Goal: Information Seeking & Learning: Learn about a topic

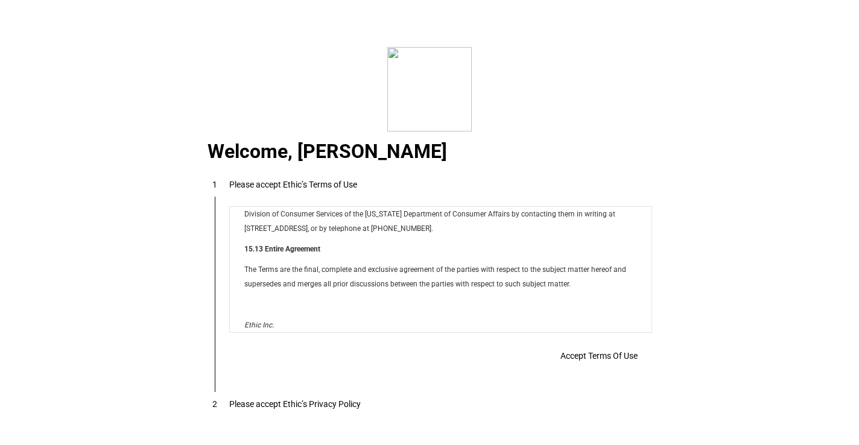
scroll to position [9620, 0]
click at [566, 351] on span "Accept Terms Of Use" at bounding box center [598, 356] width 77 height 10
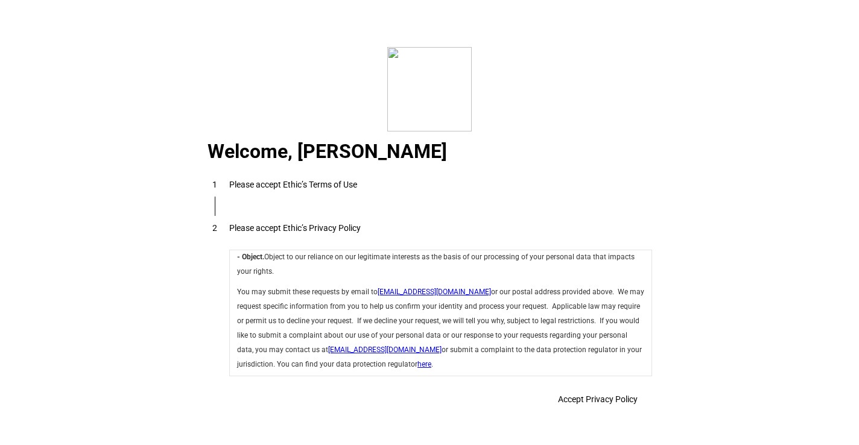
scroll to position [4248, 0]
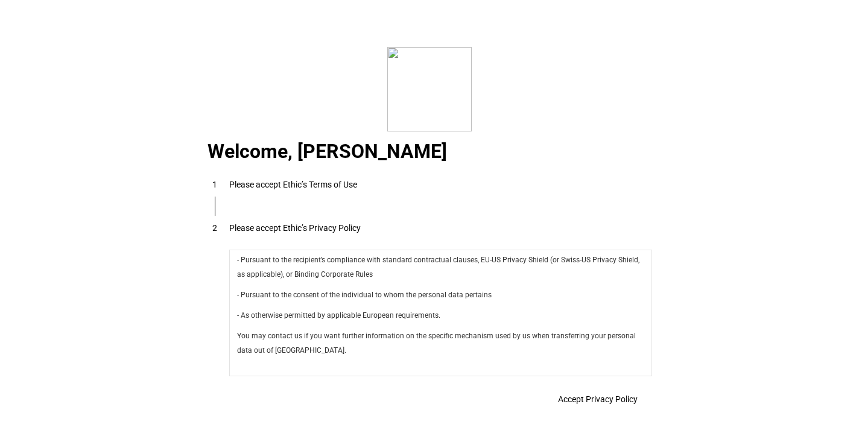
click at [605, 395] on span "Accept Privacy Policy" at bounding box center [598, 399] width 80 height 10
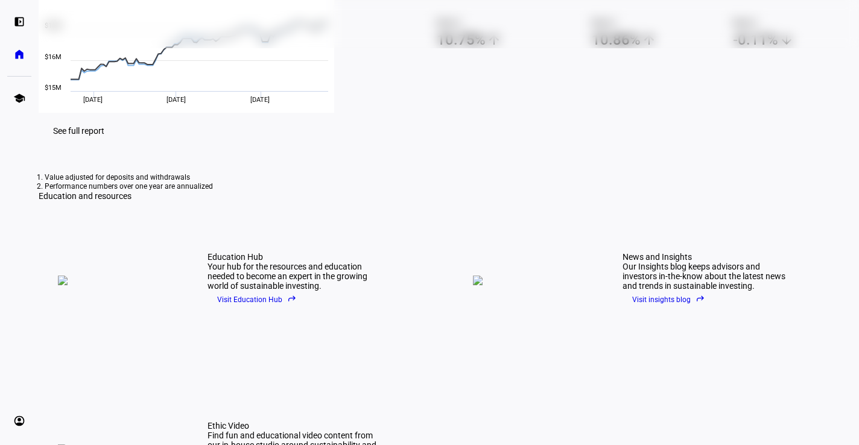
scroll to position [230, 0]
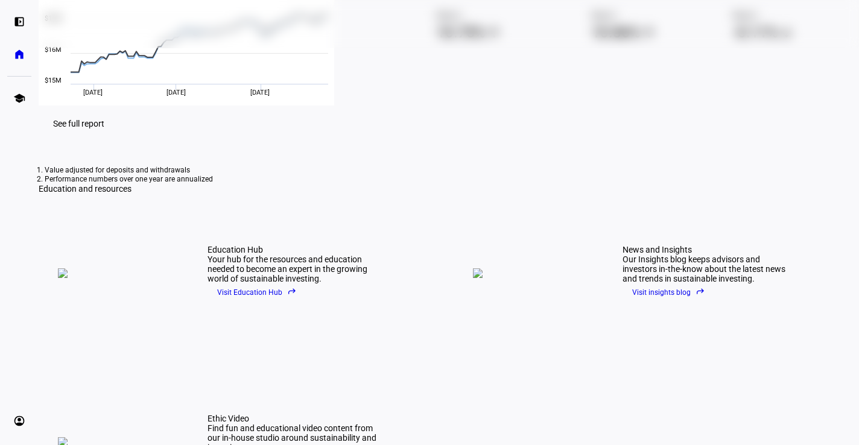
click at [119, 138] on span at bounding box center [79, 123] width 80 height 29
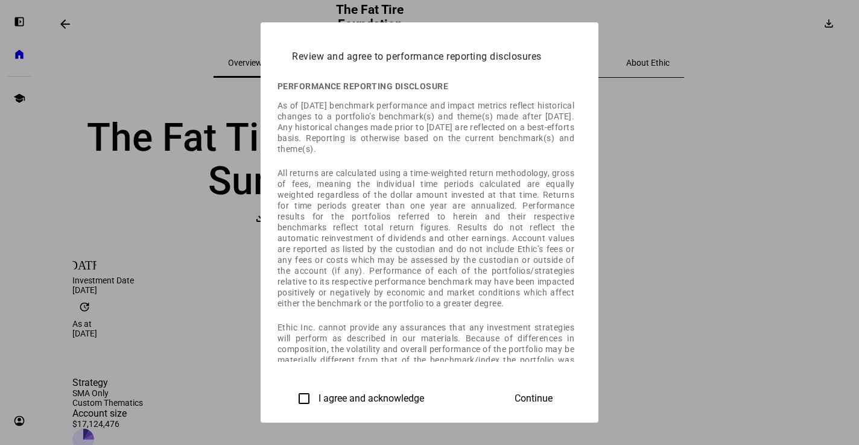
click at [292, 399] on input "I agree and acknowledge" at bounding box center [304, 398] width 24 height 24
checkbox input "true"
click at [552, 398] on span "Continue" at bounding box center [533, 398] width 38 height 11
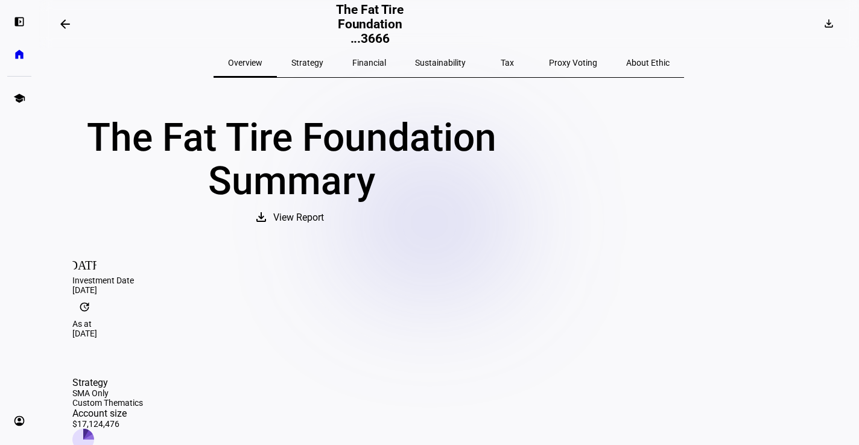
click at [444, 67] on span "Sustainability" at bounding box center [440, 62] width 51 height 8
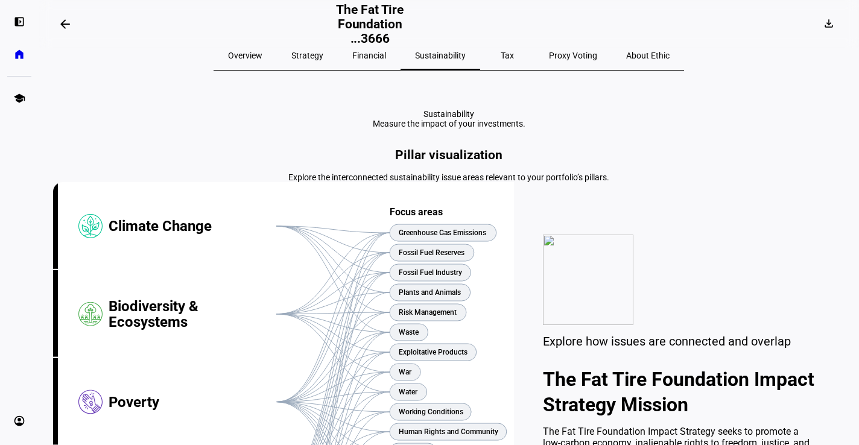
scroll to position [12, 0]
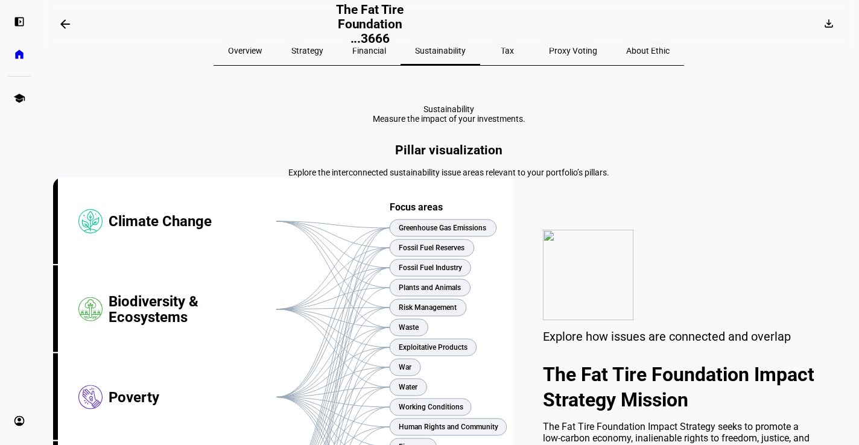
click at [323, 51] on span "Strategy" at bounding box center [307, 50] width 32 height 8
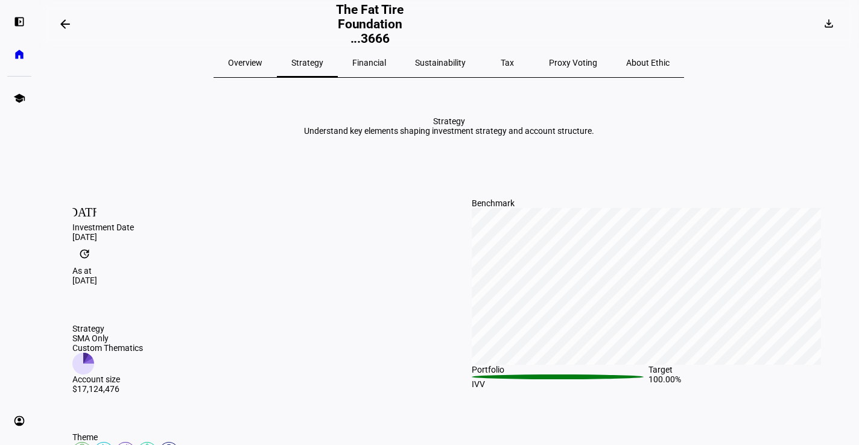
click at [383, 64] on span "Financial" at bounding box center [369, 62] width 34 height 8
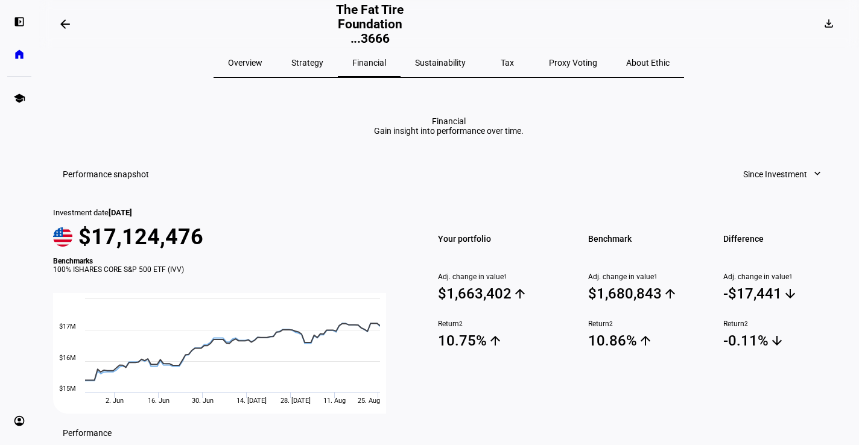
click at [438, 66] on span "Sustainability" at bounding box center [440, 62] width 51 height 8
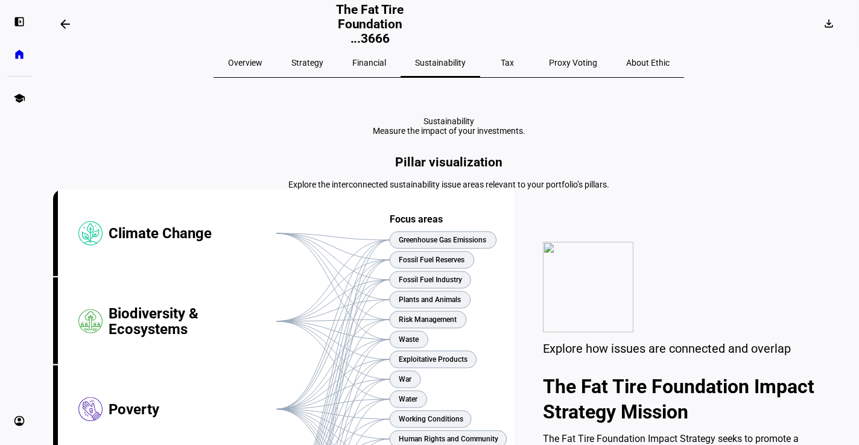
click at [323, 62] on span "Strategy" at bounding box center [307, 62] width 32 height 8
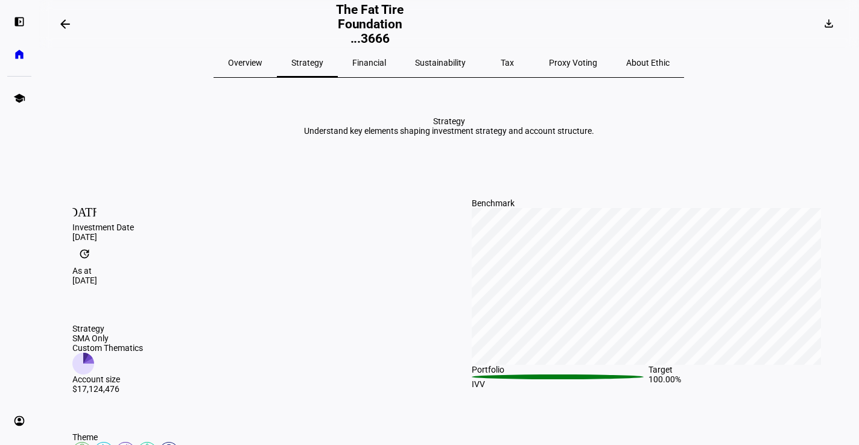
click at [380, 63] on span "Financial" at bounding box center [369, 62] width 34 height 8
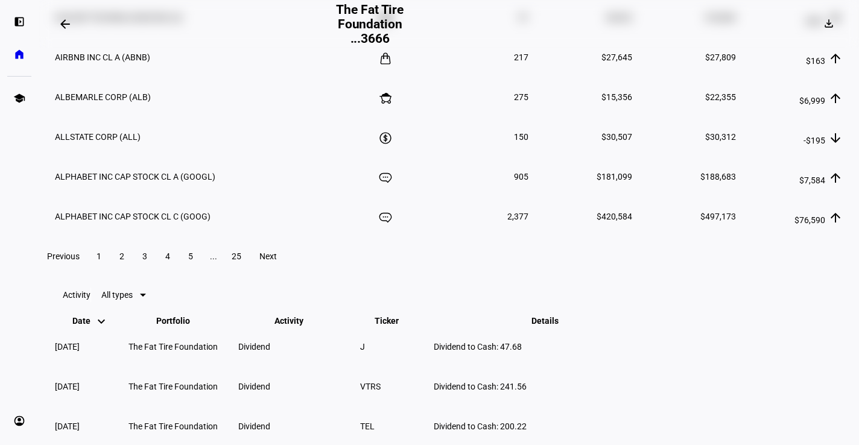
scroll to position [1638, 0]
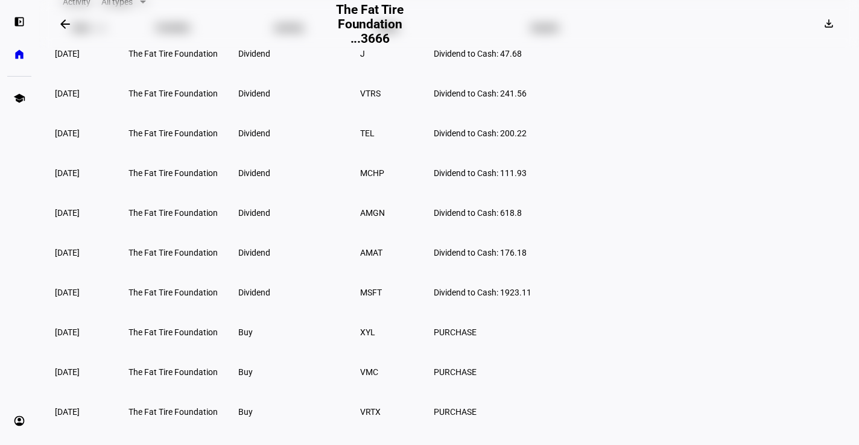
scroll to position [2030, 0]
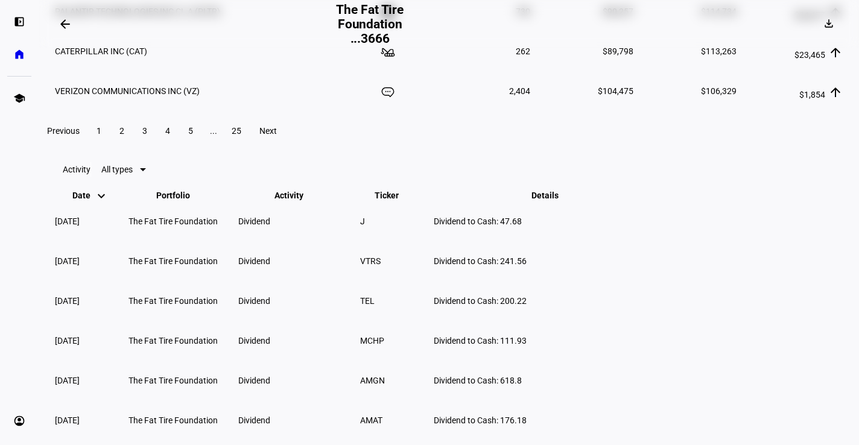
scroll to position [1838, 0]
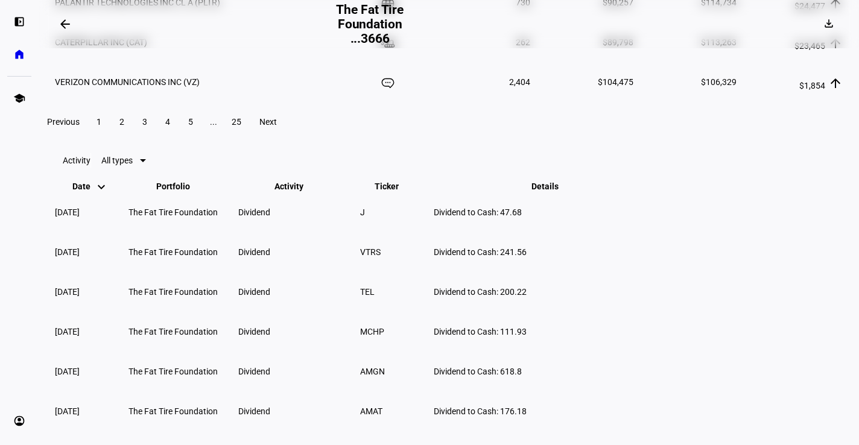
click at [277, 127] on span "Next" at bounding box center [267, 122] width 17 height 10
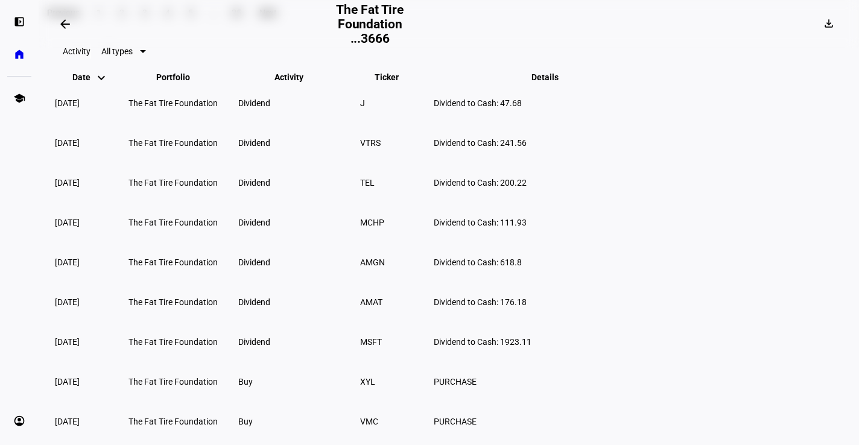
scroll to position [1959, 0]
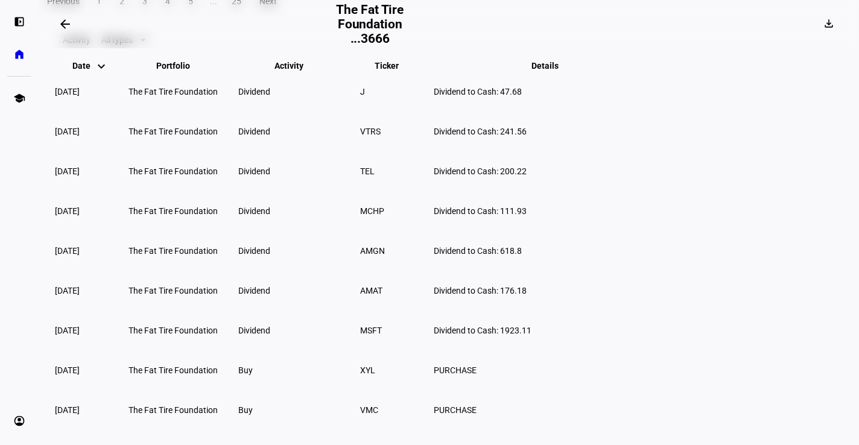
click at [277, 6] on span "Next" at bounding box center [267, 1] width 17 height 10
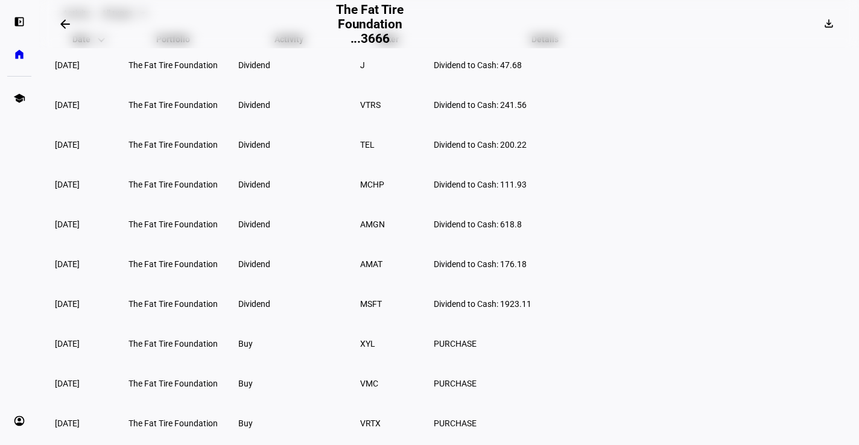
scroll to position [1989, 0]
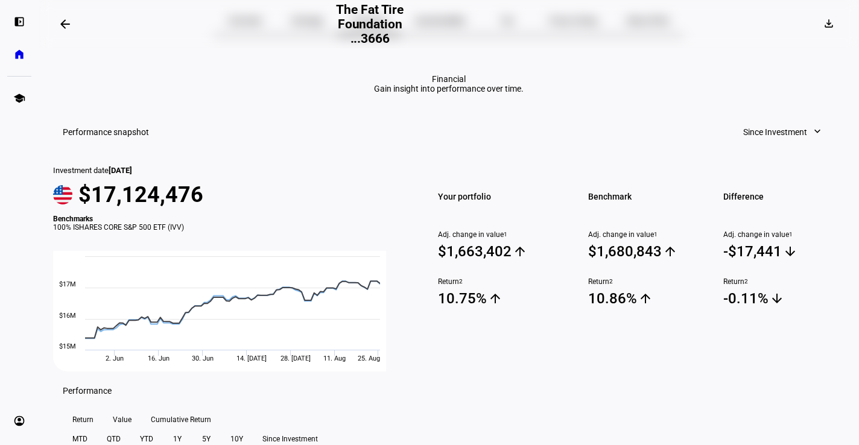
scroll to position [0, 0]
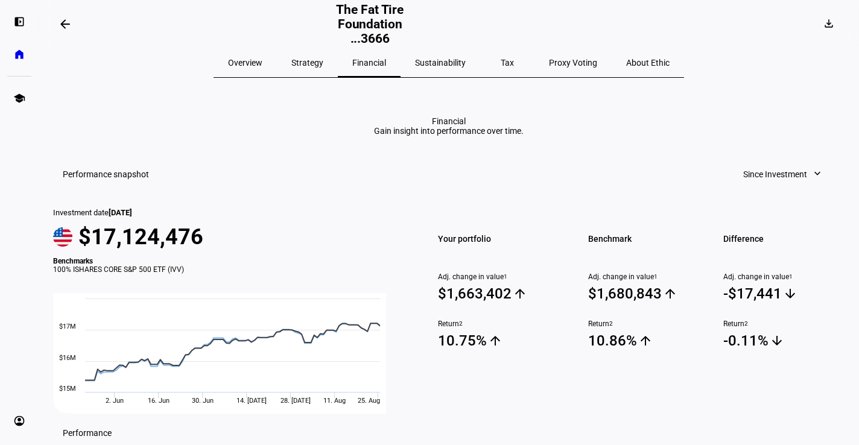
click at [549, 65] on span "Proxy Voting" at bounding box center [573, 62] width 48 height 8
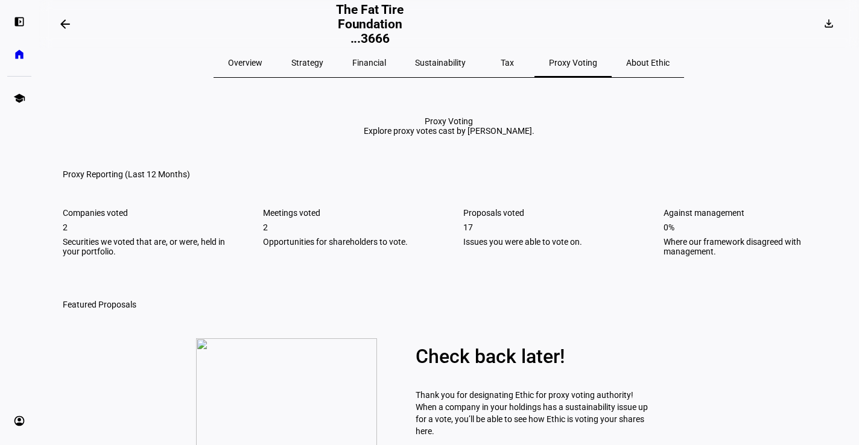
click at [440, 67] on span "Sustainability" at bounding box center [440, 62] width 51 height 8
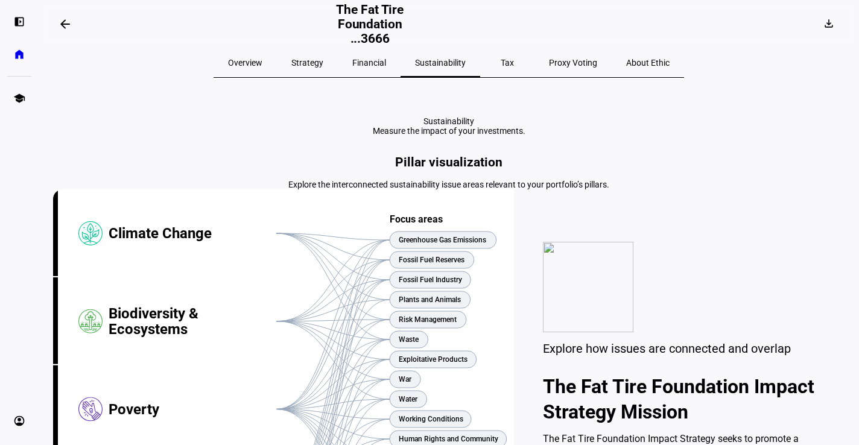
click at [379, 60] on span "Financial" at bounding box center [369, 62] width 34 height 8
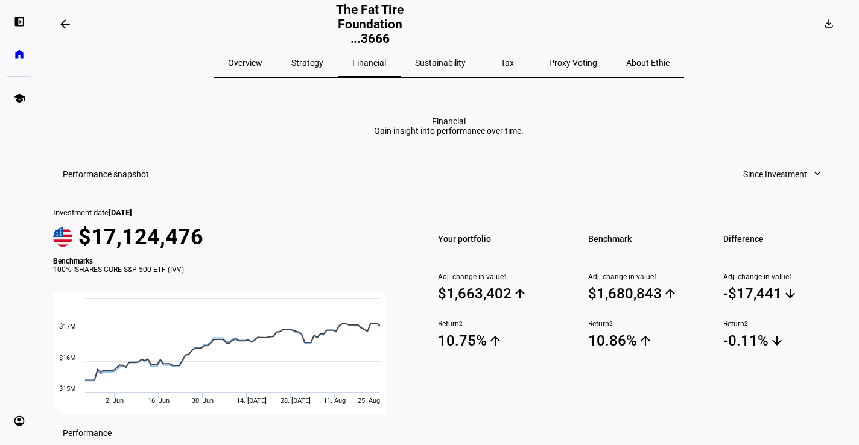
click at [444, 64] on span "Sustainability" at bounding box center [440, 62] width 51 height 8
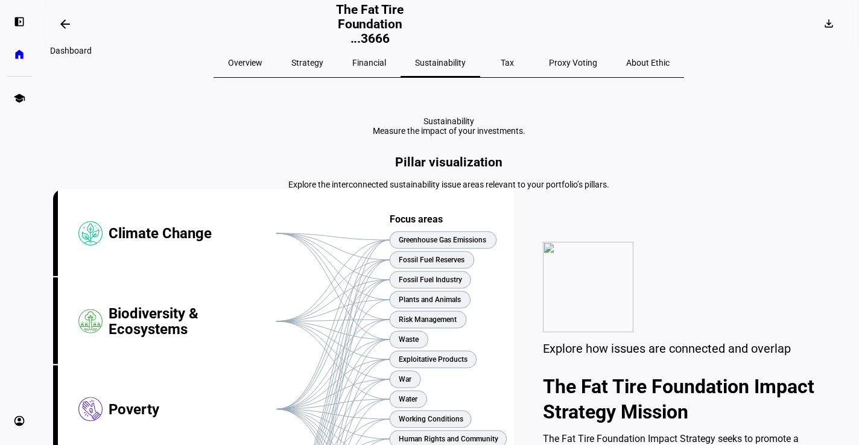
click at [60, 21] on span at bounding box center [65, 24] width 29 height 29
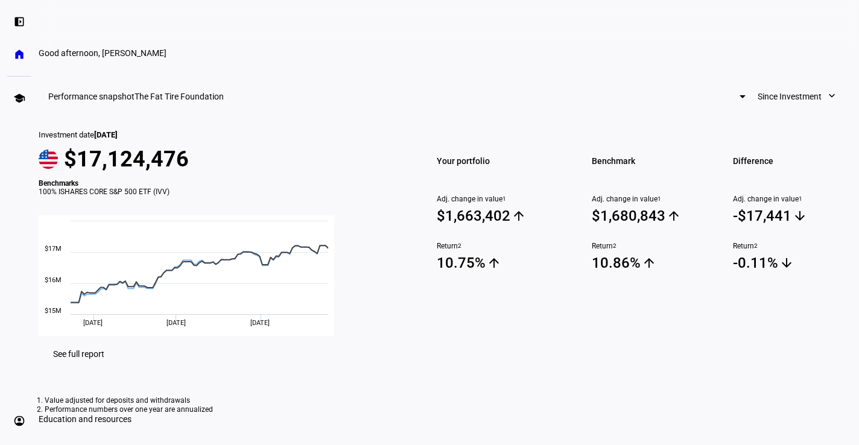
click at [224, 101] on span "The Fat Tire Foundation" at bounding box center [178, 97] width 89 height 10
click at [289, 174] on span "The Fat Tire Foundation" at bounding box center [292, 179] width 89 height 10
click at [224, 101] on span "The Fat Tire Foundation" at bounding box center [178, 97] width 89 height 10
click at [12, 54] on div at bounding box center [429, 222] width 859 height 445
click at [12, 54] on link "home Home" at bounding box center [19, 54] width 24 height 24
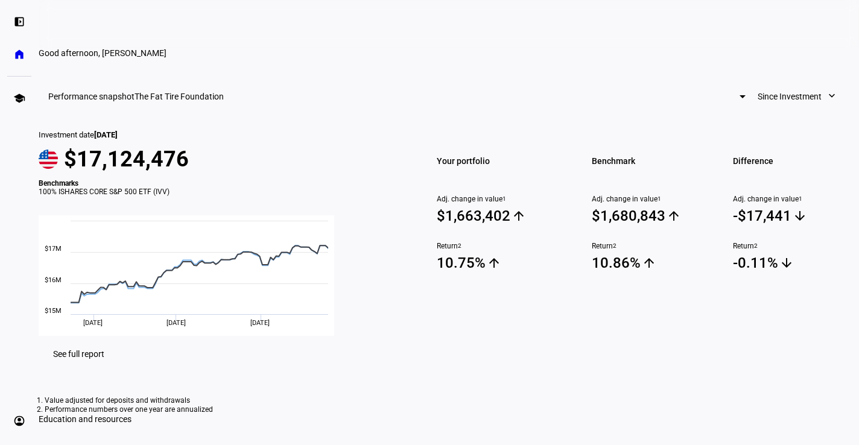
click at [12, 54] on link "home Home" at bounding box center [19, 54] width 24 height 24
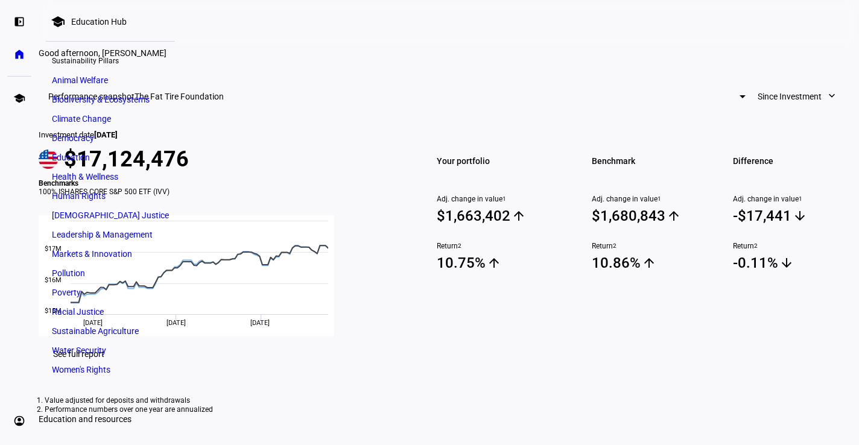
click at [75, 116] on span "Climate Change" at bounding box center [81, 119] width 59 height 10
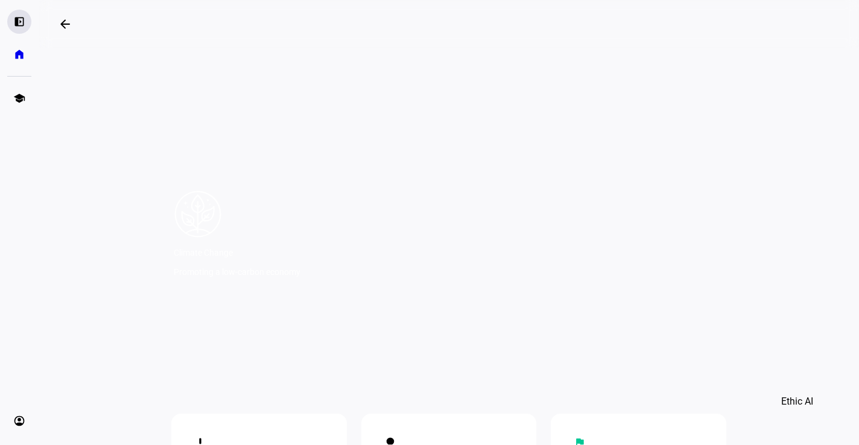
click at [22, 21] on eth-mat-symbol "left_panel_open" at bounding box center [19, 22] width 12 height 12
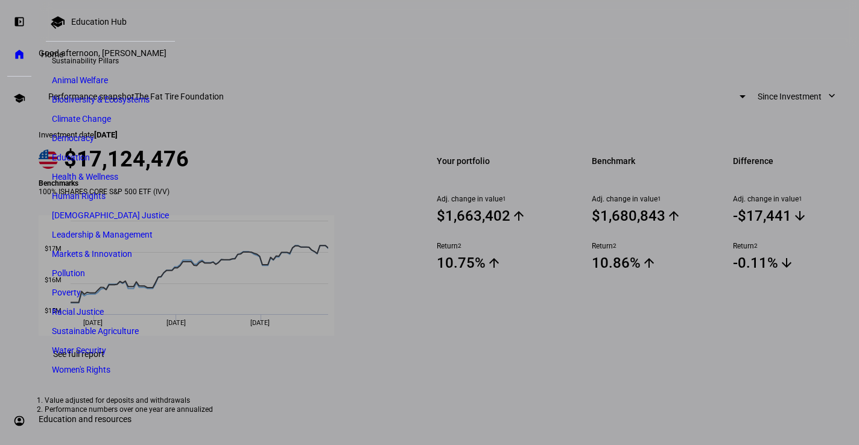
click at [20, 57] on eth-mat-symbol "home" at bounding box center [19, 54] width 12 height 12
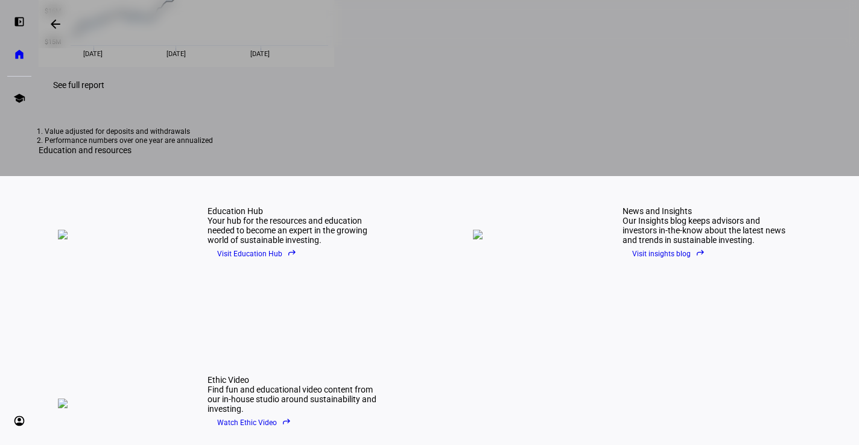
scroll to position [271, 0]
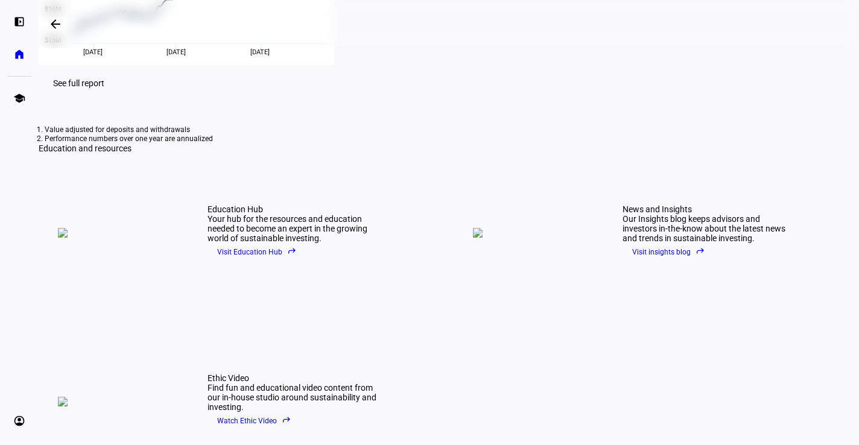
click at [104, 88] on span "See full report" at bounding box center [78, 83] width 51 height 10
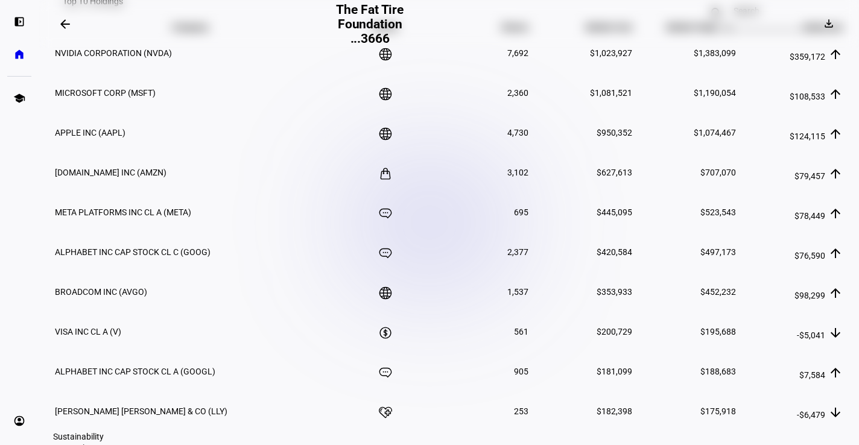
scroll to position [774, 0]
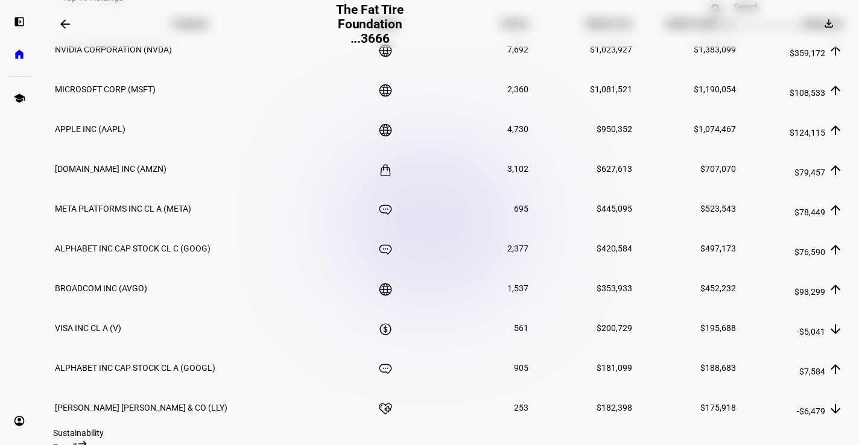
click at [317, 188] on td "[DOMAIN_NAME] INC (AMZN)" at bounding box center [199, 169] width 290 height 39
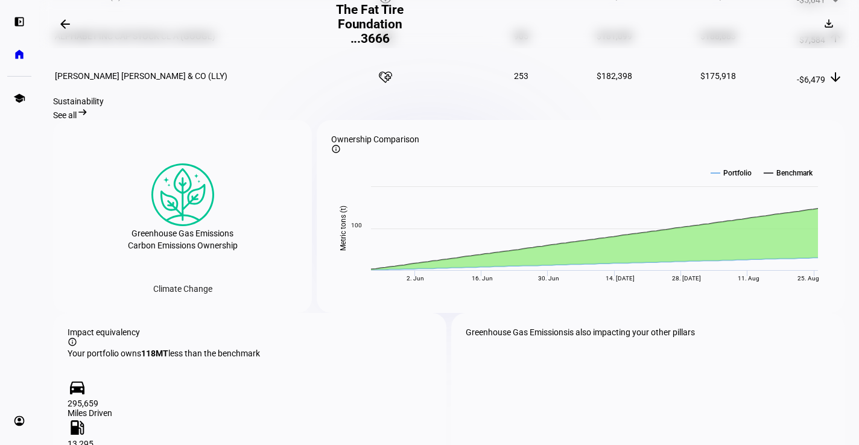
scroll to position [1108, 0]
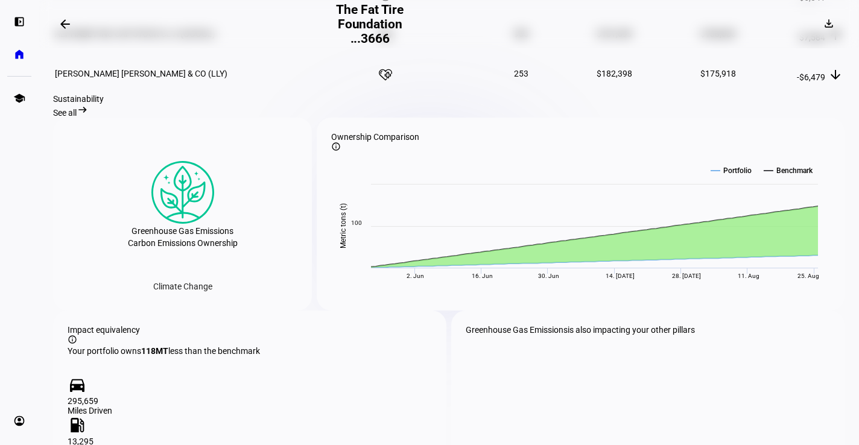
click at [77, 118] on span "See all" at bounding box center [65, 113] width 24 height 10
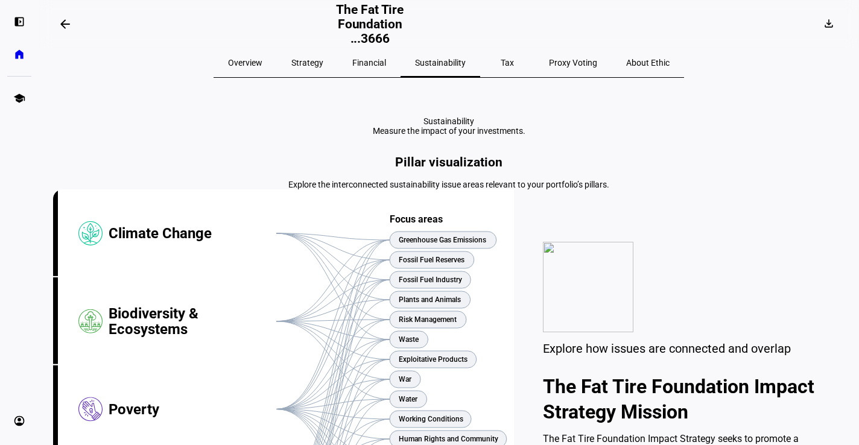
click at [386, 65] on span "Financial" at bounding box center [369, 62] width 34 height 8
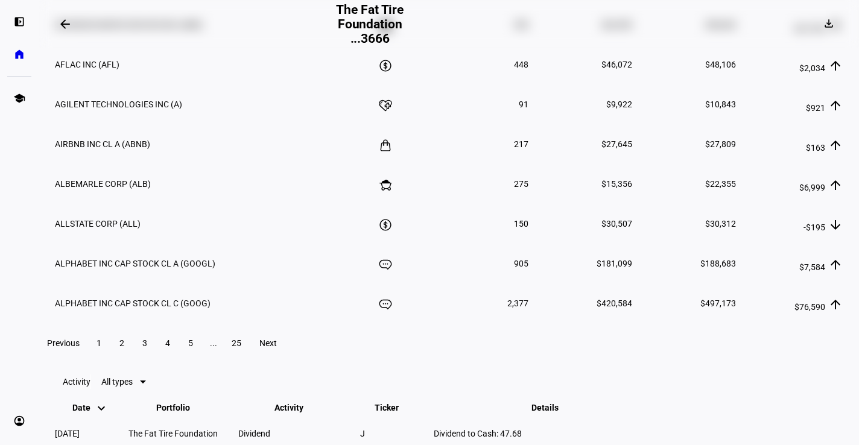
scroll to position [1615, 0]
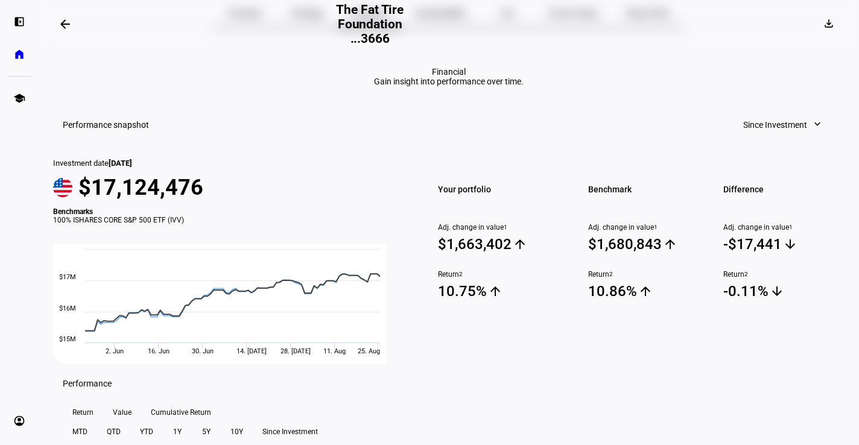
scroll to position [0, 0]
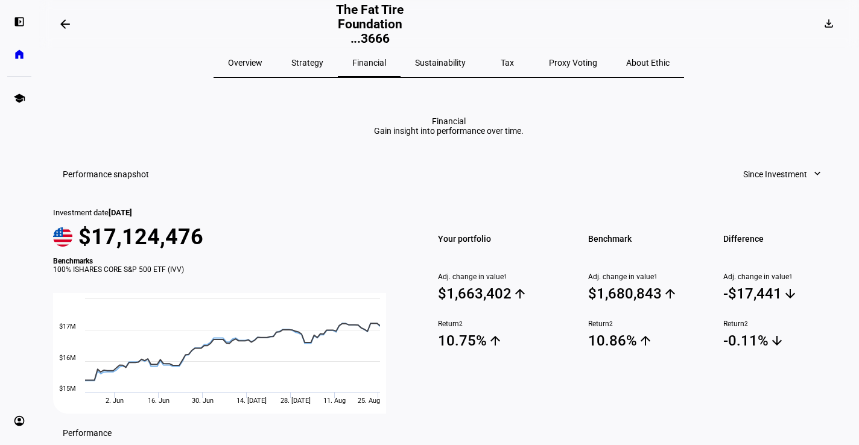
click at [445, 64] on span "Sustainability" at bounding box center [440, 62] width 51 height 8
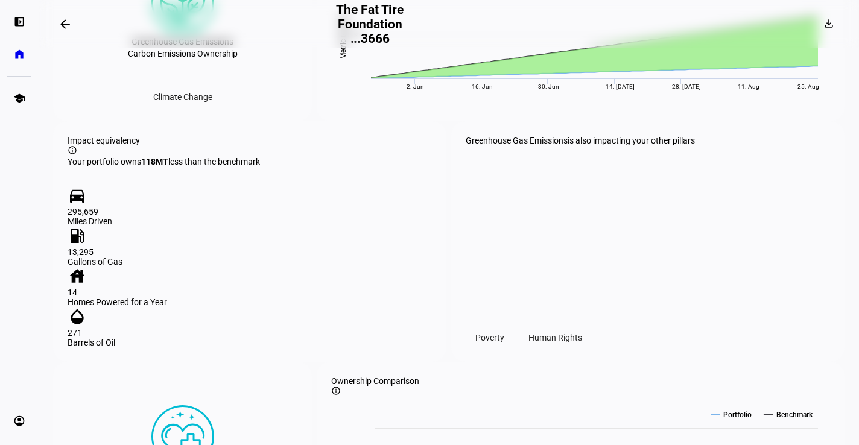
scroll to position [733, 0]
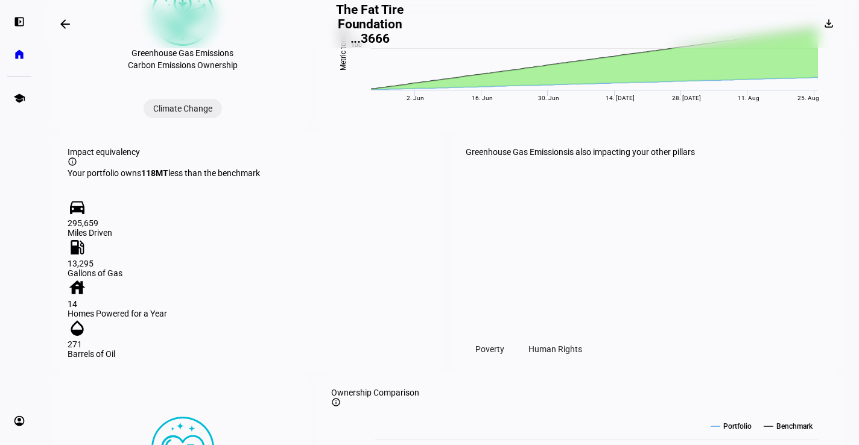
click at [192, 118] on div "Climate Change" at bounding box center [183, 108] width 78 height 19
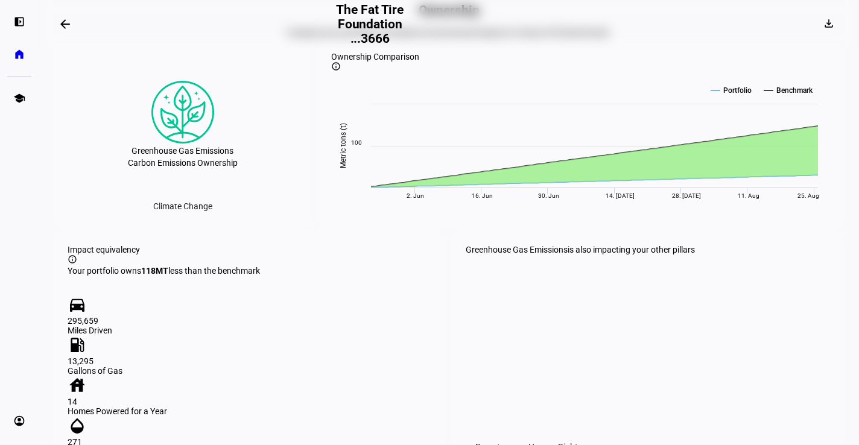
scroll to position [731, 0]
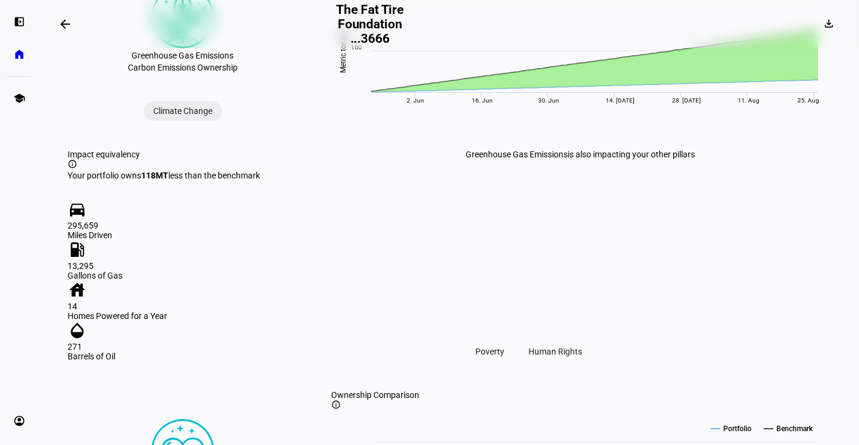
click at [183, 121] on div "Climate Change" at bounding box center [183, 110] width 78 height 19
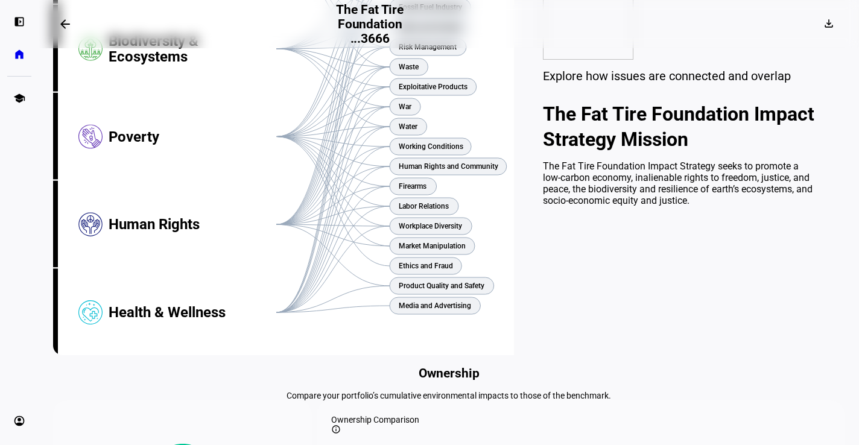
scroll to position [0, 0]
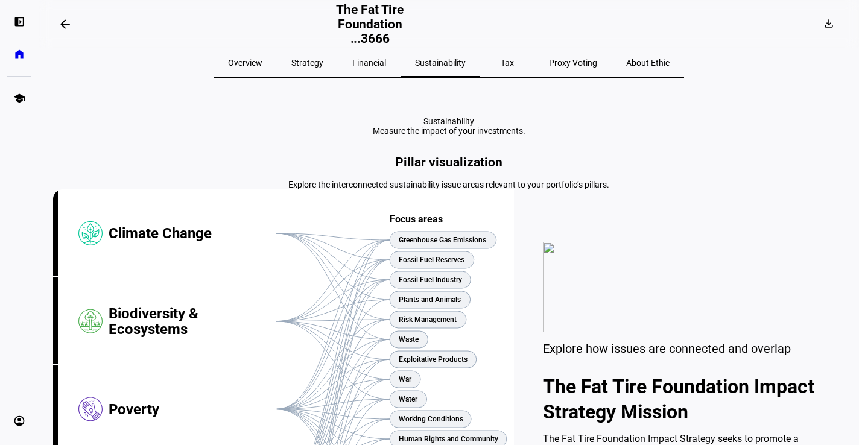
click at [323, 62] on span "Strategy" at bounding box center [307, 62] width 32 height 8
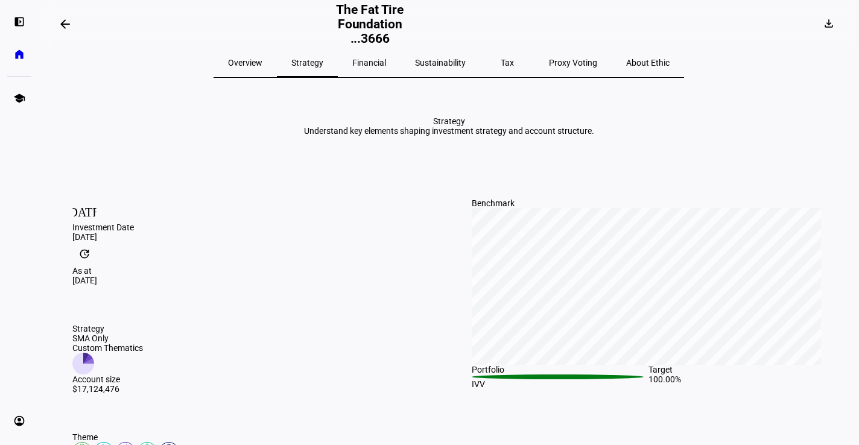
click at [262, 62] on span "Overview" at bounding box center [245, 62] width 34 height 8
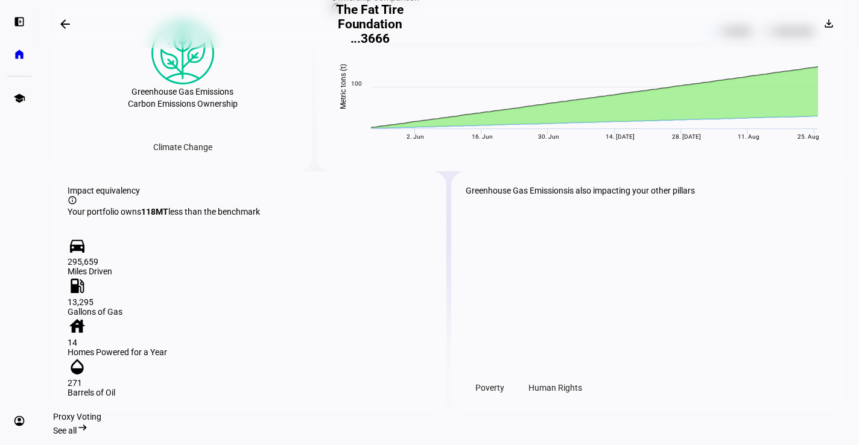
scroll to position [1252, 0]
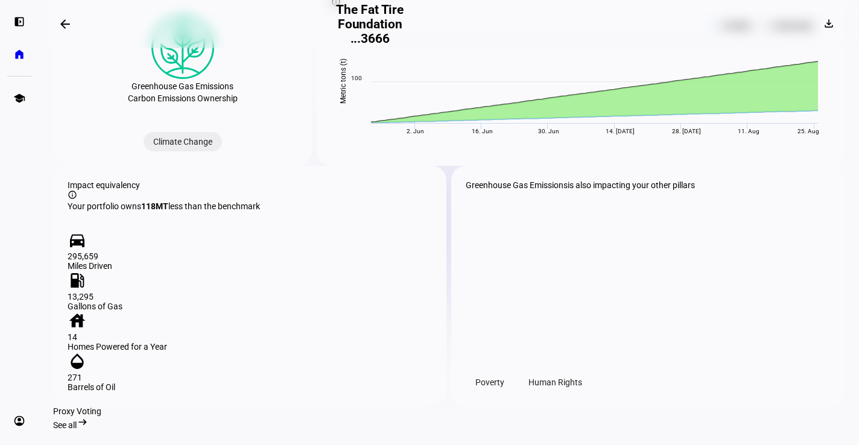
click at [194, 151] on div "Climate Change" at bounding box center [183, 141] width 78 height 19
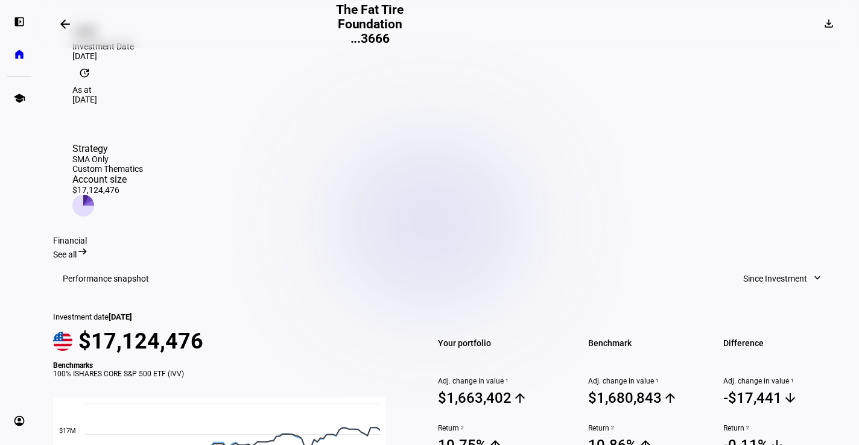
scroll to position [0, 0]
